Goal: Task Accomplishment & Management: Manage account settings

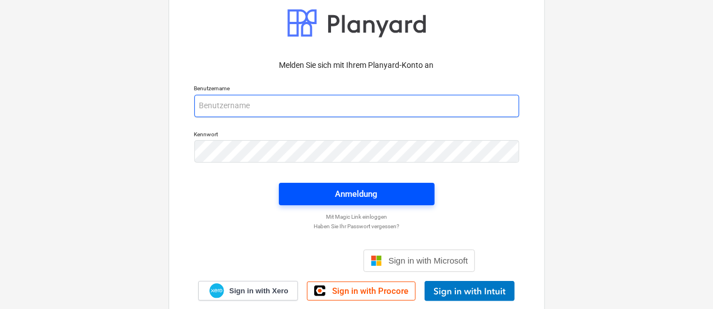
type input "[EMAIL_ADDRESS][PERSON_NAME][DOMAIN_NAME]"
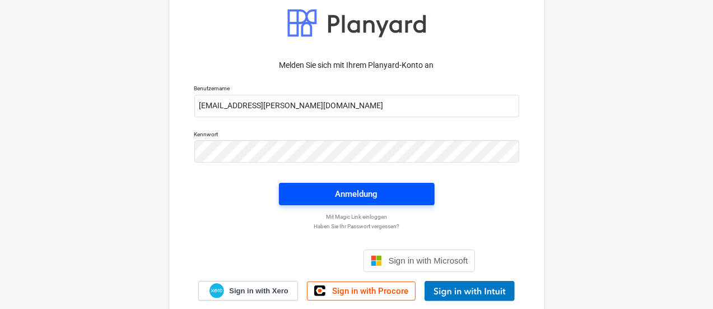
click at [339, 196] on div "Anmeldung" at bounding box center [357, 194] width 43 height 15
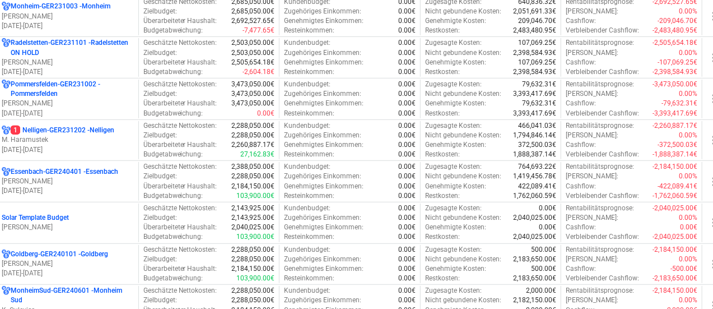
scroll to position [430, 20]
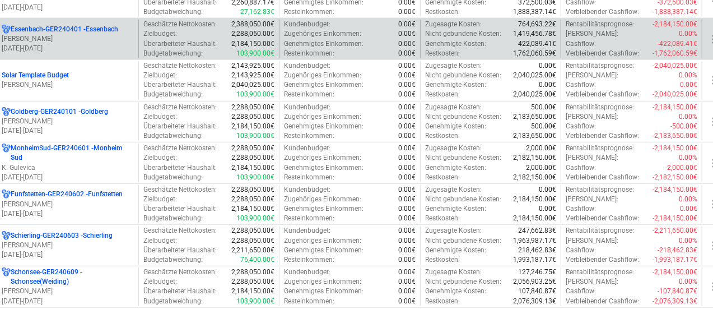
click at [55, 44] on p "[DATE] - [DATE]" at bounding box center [68, 49] width 132 height 10
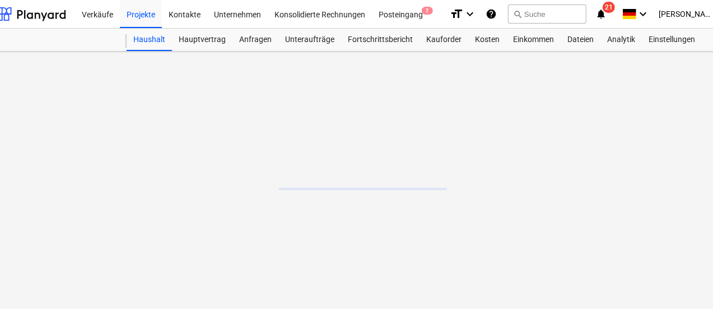
scroll to position [0, 20]
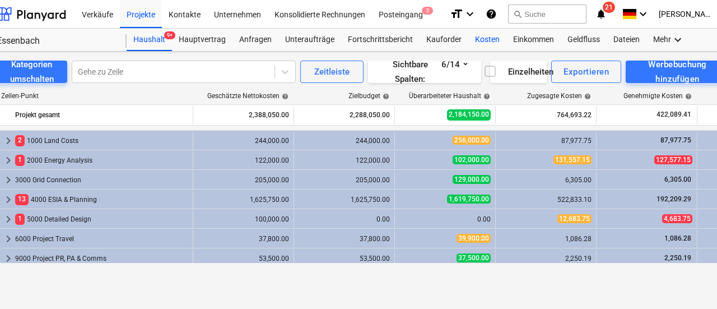
click at [483, 41] on div "Kosten" at bounding box center [487, 40] width 38 height 22
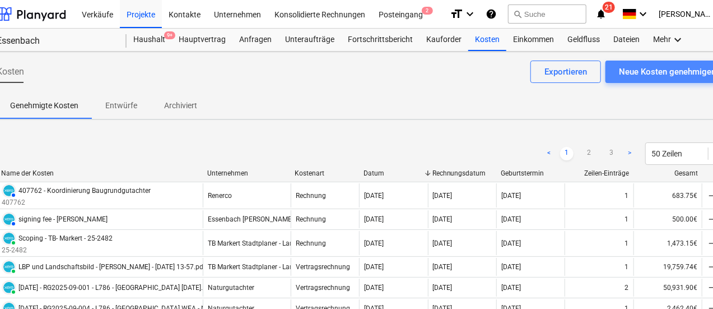
click at [648, 68] on div "Neue Kosten genehmigen" at bounding box center [667, 71] width 97 height 15
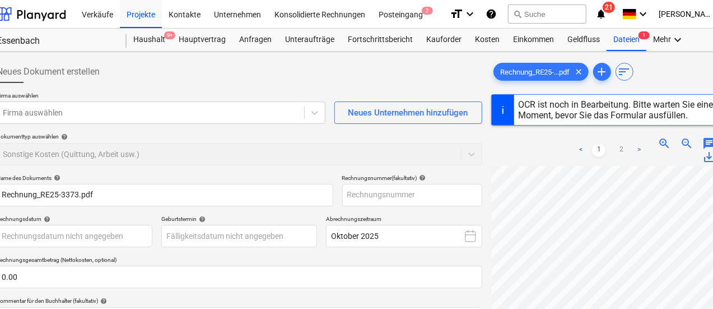
type input "RE25-3373"
type input "[DATE]"
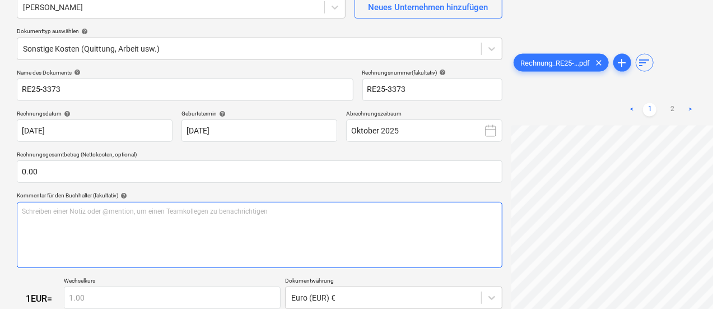
scroll to position [76, 0]
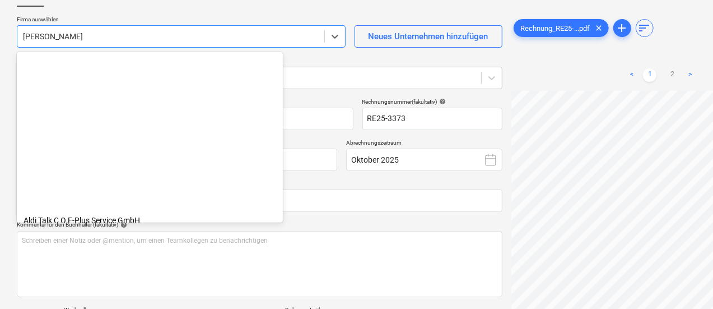
click at [90, 34] on div at bounding box center [171, 36] width 296 height 11
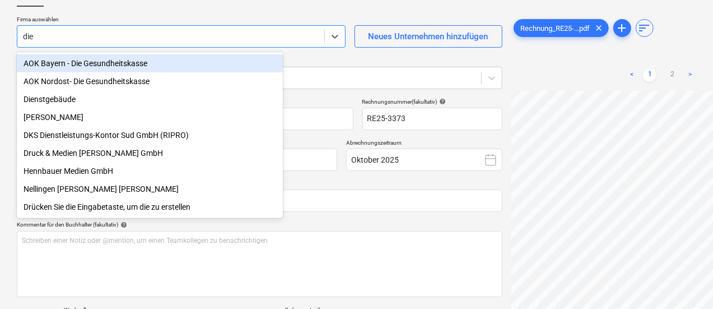
type input "dieb"
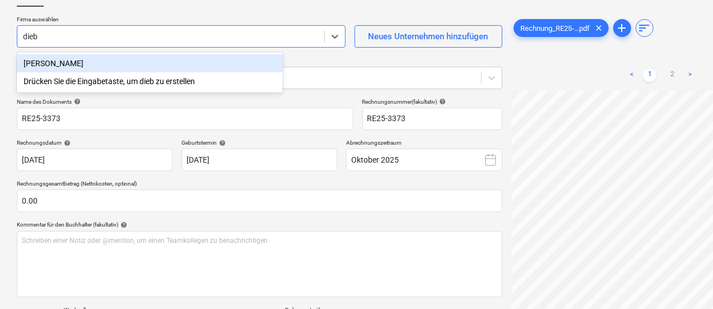
click at [91, 58] on div "[PERSON_NAME]" at bounding box center [150, 63] width 266 height 18
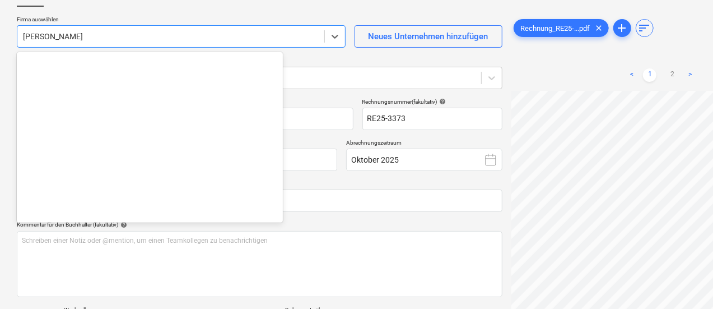
click at [107, 35] on div at bounding box center [171, 36] width 296 height 11
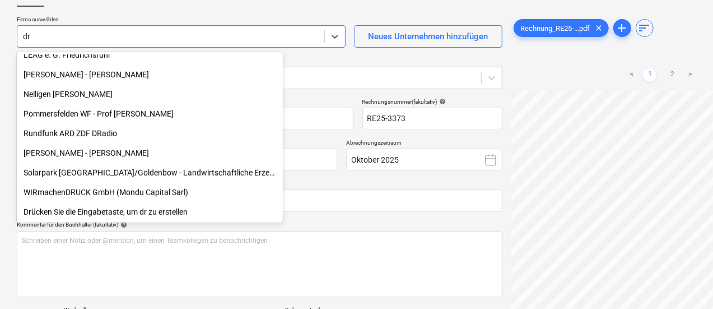
scroll to position [0, 39]
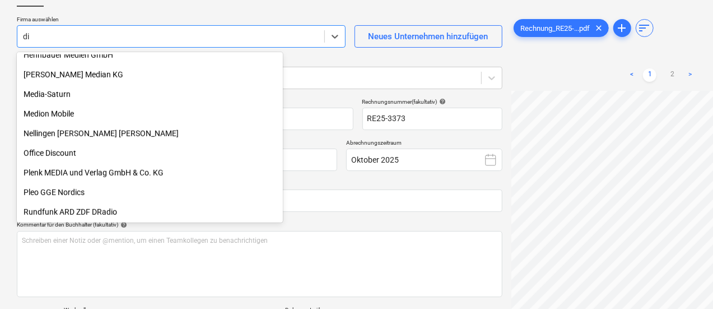
type input "die"
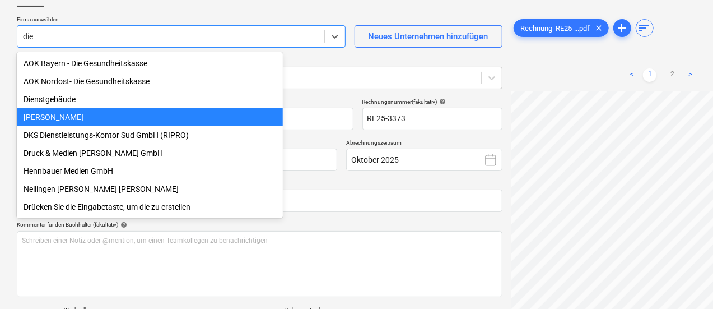
click at [67, 119] on div "[PERSON_NAME]" at bounding box center [150, 117] width 266 height 18
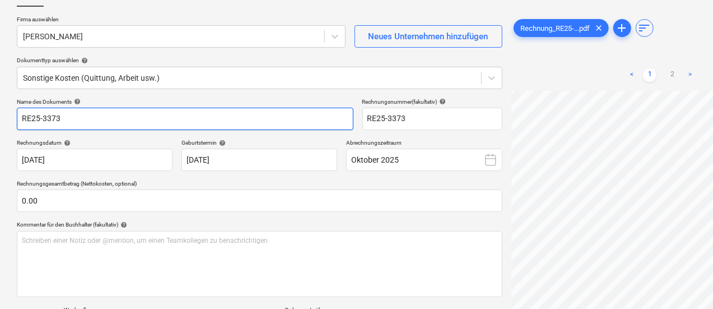
click at [63, 118] on input "RE25-3373" at bounding box center [185, 119] width 337 height 22
click at [20, 120] on input "RE25-3373" at bounding box center [185, 119] width 337 height 22
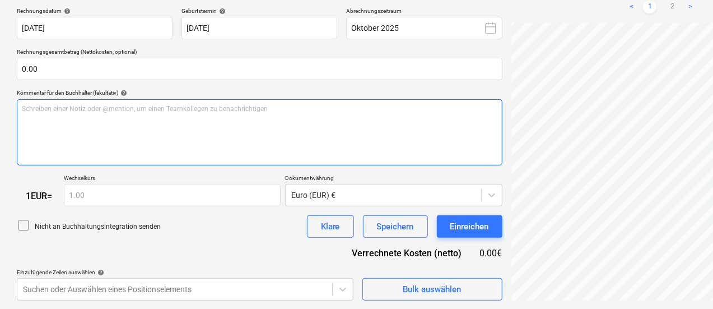
scroll to position [0, 0]
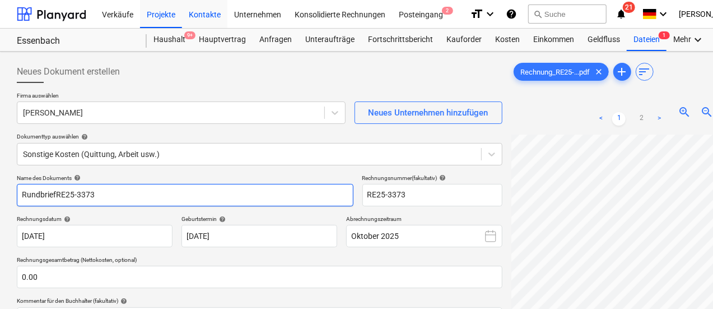
type input "RundbriefRE25-3373"
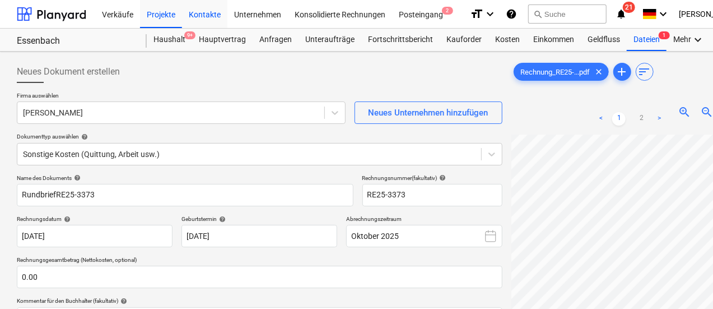
click at [216, 12] on div "Kontakte" at bounding box center [204, 13] width 45 height 29
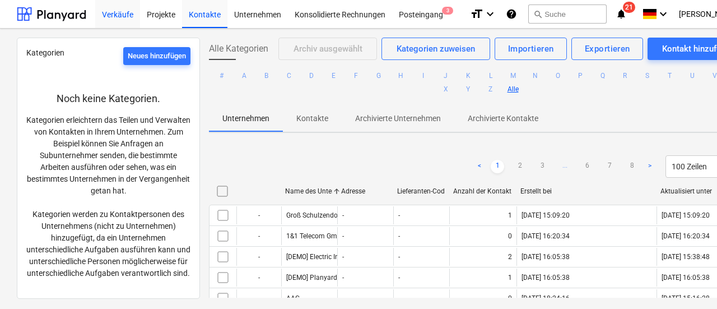
click at [102, 23] on div "Verkäufe" at bounding box center [117, 13] width 45 height 29
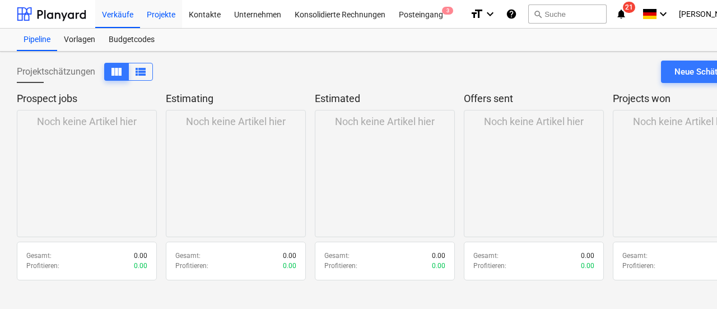
click at [164, 14] on div "Projekte" at bounding box center [161, 13] width 42 height 29
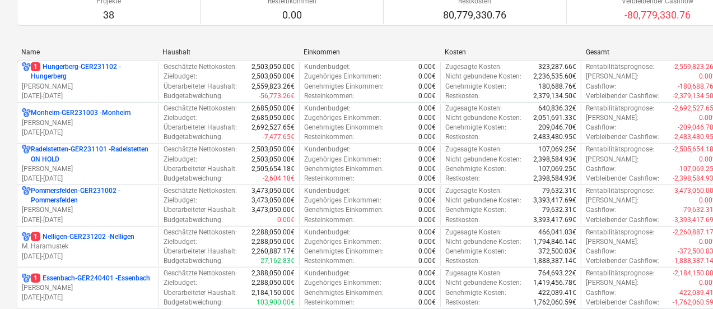
scroll to position [209, 0]
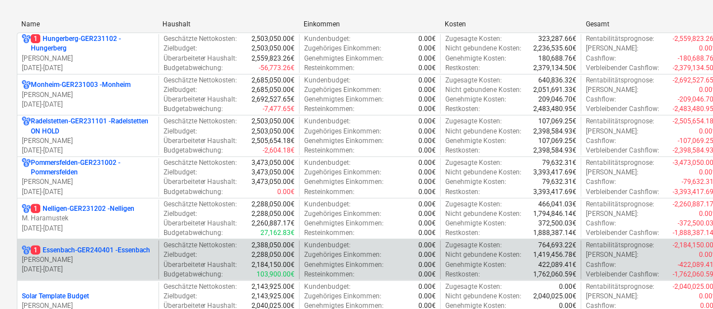
click at [121, 264] on p "[DATE] - [DATE]" at bounding box center [88, 269] width 132 height 10
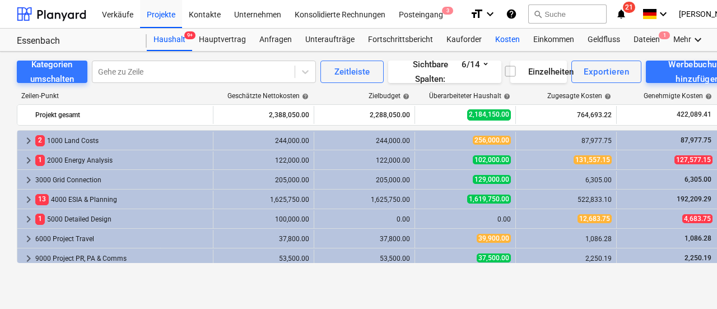
click at [500, 40] on div "Kosten" at bounding box center [508, 40] width 38 height 22
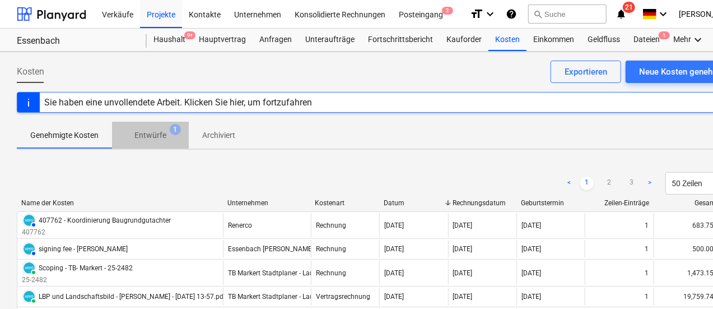
click at [143, 142] on span "Entwürfe 1" at bounding box center [150, 135] width 77 height 20
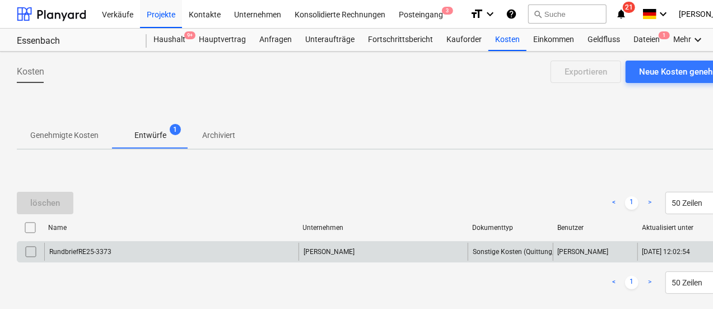
click at [33, 250] on input "checkbox" at bounding box center [31, 252] width 18 height 18
click at [55, 203] on div "löschen" at bounding box center [45, 203] width 30 height 15
